Goal: Task Accomplishment & Management: Use online tool/utility

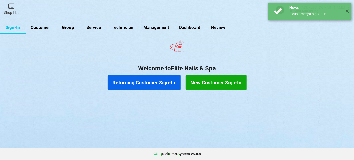
click at [42, 28] on link "Customer" at bounding box center [40, 28] width 29 height 12
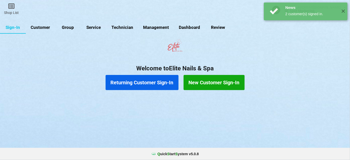
select select "25"
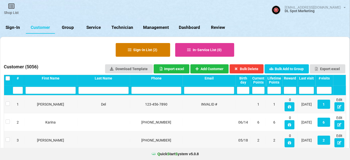
click at [147, 50] on button "Sign-in List ( 2 )" at bounding box center [143, 50] width 55 height 14
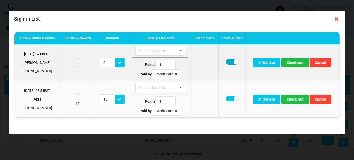
click at [231, 61] on label at bounding box center [232, 61] width 12 height 5
checkbox input "false"
click at [297, 64] on button "Check-out" at bounding box center [294, 62] width 27 height 9
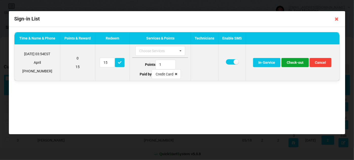
click at [296, 63] on button "Check-out" at bounding box center [294, 62] width 27 height 9
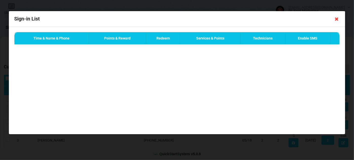
click at [336, 20] on icon at bounding box center [337, 19] width 8 height 8
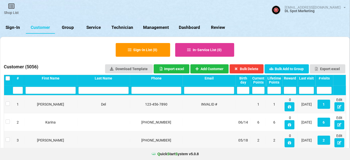
click at [14, 26] on link "Sign-In" at bounding box center [13, 28] width 26 height 12
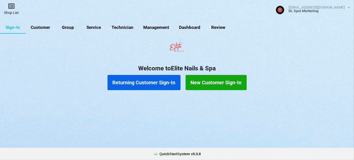
click at [13, 10] on link "Shop List" at bounding box center [11, 9] width 23 height 18
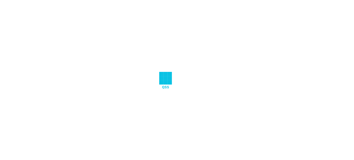
select select "25"
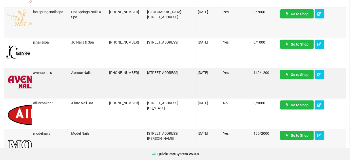
scroll to position [184, 0]
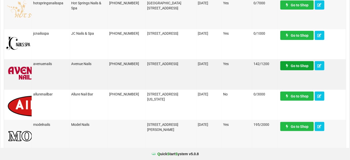
click at [304, 67] on link "Go to Shop" at bounding box center [297, 65] width 33 height 9
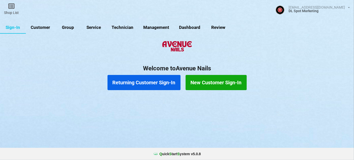
click at [40, 28] on link "Customer" at bounding box center [40, 28] width 29 height 12
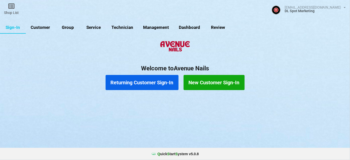
select select "25"
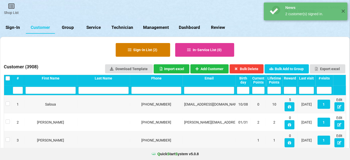
click at [147, 49] on button "Sign-in List ( 2 )" at bounding box center [143, 50] width 55 height 14
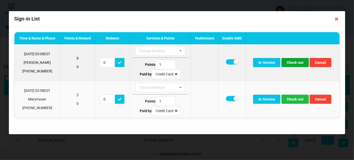
click at [296, 63] on button "Check-out" at bounding box center [294, 62] width 27 height 9
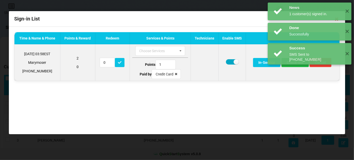
click at [228, 62] on label at bounding box center [232, 61] width 12 height 5
checkbox input "false"
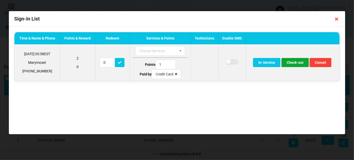
click at [292, 63] on button "Check-out" at bounding box center [294, 62] width 27 height 9
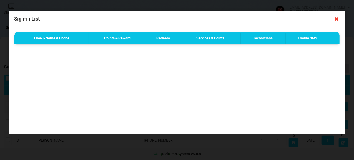
click at [336, 20] on icon at bounding box center [337, 19] width 8 height 8
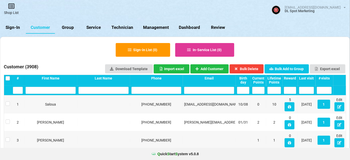
click at [9, 10] on link "Shop List" at bounding box center [11, 9] width 23 height 18
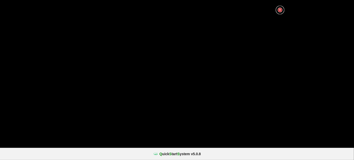
select select "25"
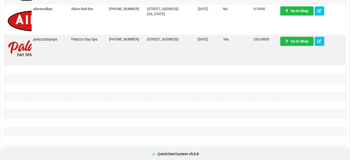
scroll to position [461, 0]
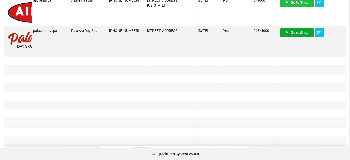
click at [302, 34] on link "Go to Shop" at bounding box center [297, 32] width 33 height 9
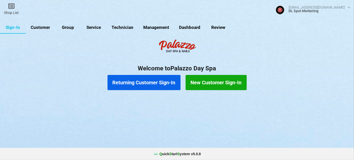
click at [42, 27] on link "Customer" at bounding box center [40, 28] width 29 height 12
select select "25"
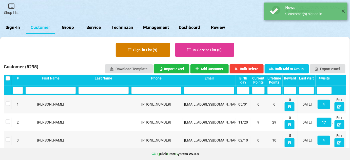
click at [156, 51] on button "Sign-in List ( 9 )" at bounding box center [143, 50] width 55 height 14
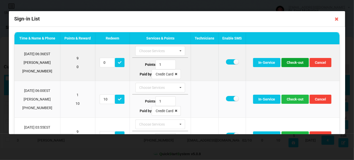
click at [292, 63] on button "Check-out" at bounding box center [294, 62] width 27 height 9
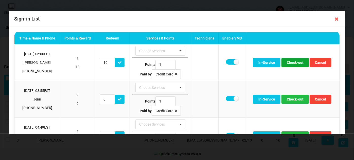
click at [292, 63] on button "Check-out" at bounding box center [294, 62] width 27 height 9
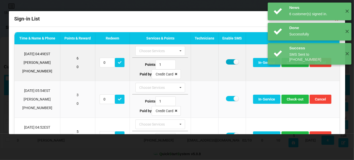
click at [229, 62] on label at bounding box center [232, 61] width 12 height 5
checkbox input "false"
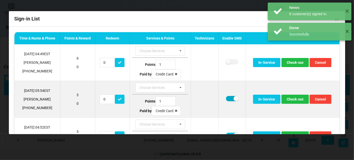
click at [227, 99] on label at bounding box center [232, 98] width 12 height 5
checkbox input "false"
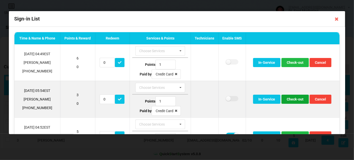
click at [298, 98] on button "Check-out" at bounding box center [294, 99] width 27 height 9
click at [227, 98] on label at bounding box center [232, 98] width 12 height 5
checkbox input "false"
click at [293, 98] on button "Check-out" at bounding box center [294, 99] width 27 height 9
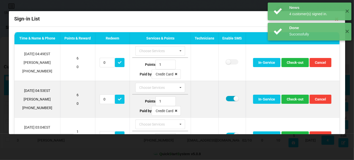
click at [226, 97] on label at bounding box center [232, 98] width 12 height 5
checkbox input "false"
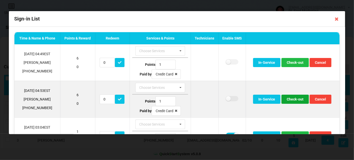
click at [293, 98] on button "Check-out" at bounding box center [294, 99] width 27 height 9
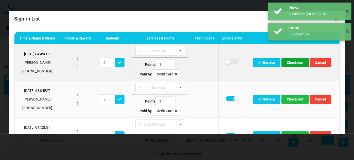
click at [292, 63] on button "Check-out" at bounding box center [294, 62] width 27 height 9
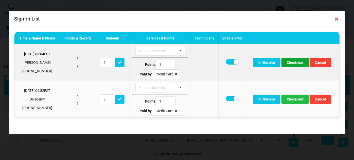
click at [297, 64] on button "Check-out" at bounding box center [294, 62] width 27 height 9
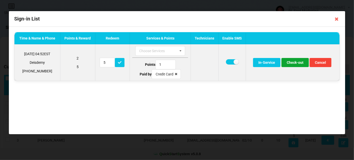
click at [295, 63] on button "Check-out" at bounding box center [294, 62] width 27 height 9
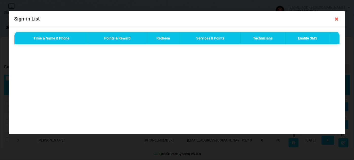
click at [335, 20] on icon at bounding box center [337, 19] width 8 height 8
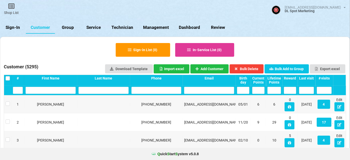
click at [16, 29] on link "Sign-In" at bounding box center [13, 28] width 26 height 12
